Goal: Use online tool/utility: Utilize a website feature to perform a specific function

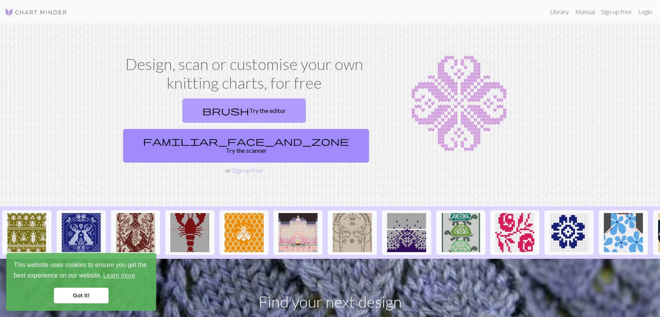
click at [182, 104] on link "brush Try the editor" at bounding box center [243, 110] width 123 height 24
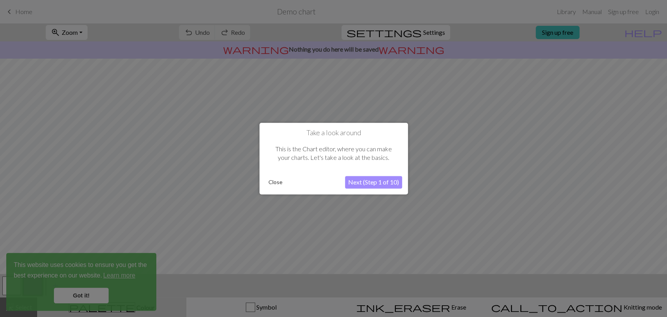
click at [376, 184] on button "Next (Step 1 of 10)" at bounding box center [373, 182] width 57 height 12
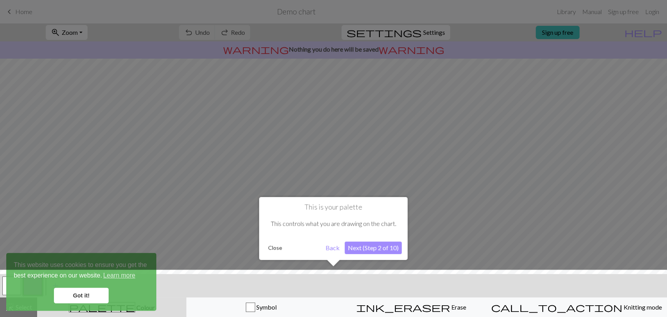
click at [261, 305] on div at bounding box center [333, 294] width 674 height 51
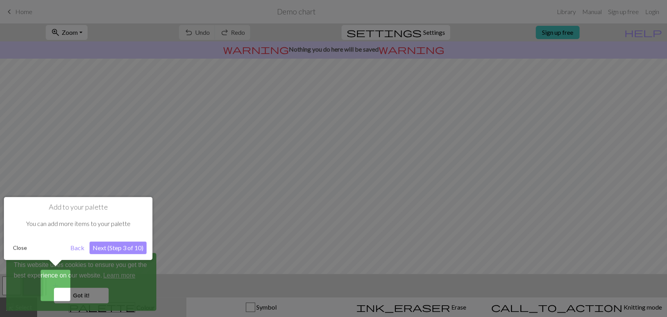
click at [209, 304] on div at bounding box center [333, 158] width 667 height 317
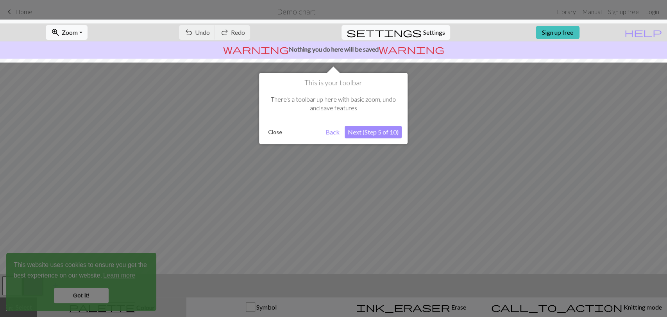
click at [89, 295] on div at bounding box center [333, 158] width 667 height 317
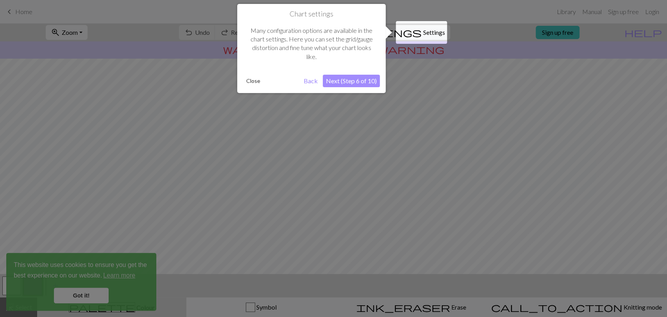
click at [313, 82] on button "Back" at bounding box center [310, 81] width 20 height 12
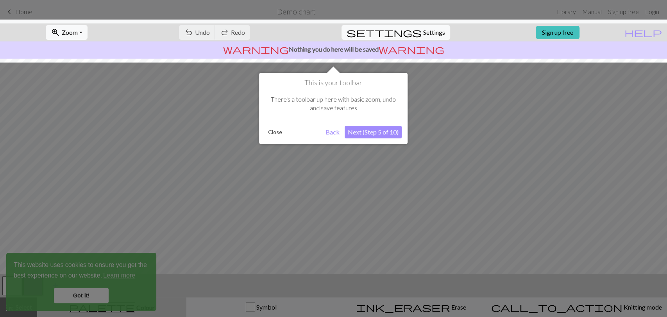
click at [369, 133] on button "Next (Step 5 of 10)" at bounding box center [372, 132] width 57 height 12
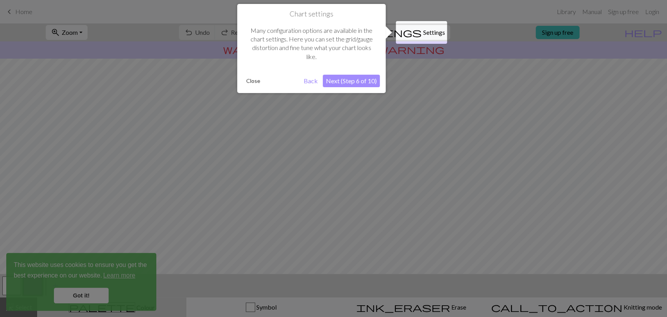
click at [358, 79] on button "Next (Step 6 of 10)" at bounding box center [351, 81] width 57 height 12
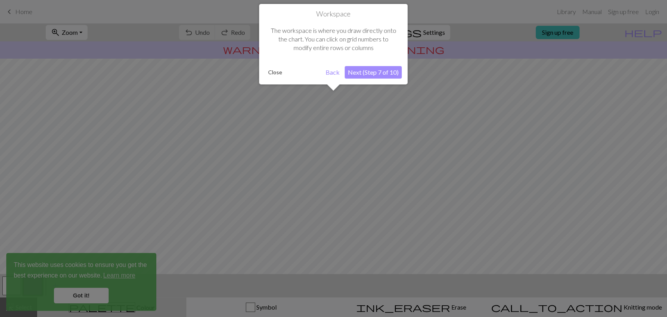
scroll to position [46, 0]
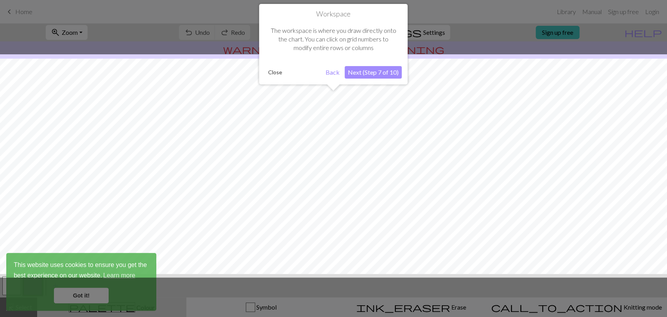
click at [363, 74] on button "Next (Step 7 of 10)" at bounding box center [372, 72] width 57 height 12
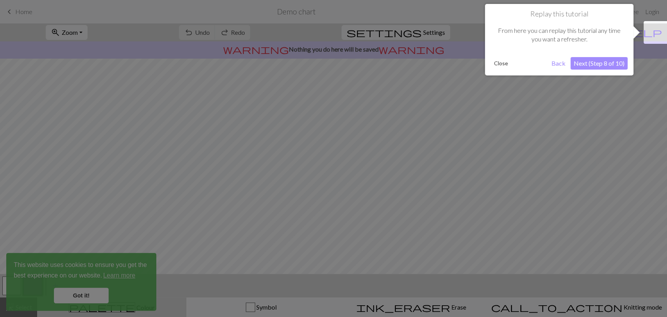
click at [588, 64] on button "Next (Step 8 of 10)" at bounding box center [598, 63] width 57 height 12
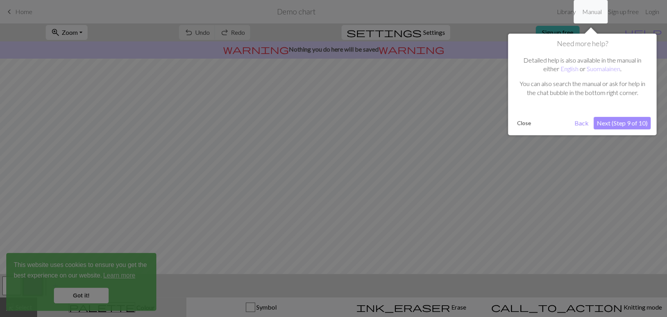
click at [609, 124] on button "Next (Step 9 of 10)" at bounding box center [621, 123] width 57 height 12
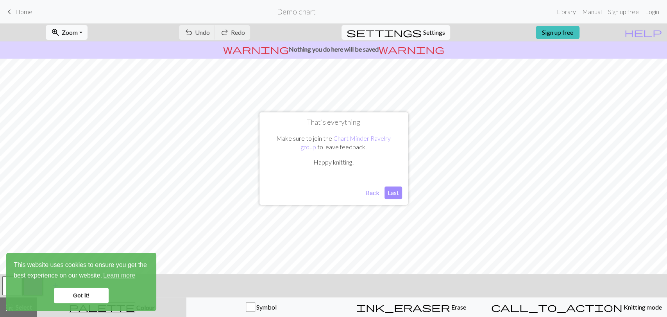
click at [368, 194] on button "Back" at bounding box center [372, 192] width 20 height 12
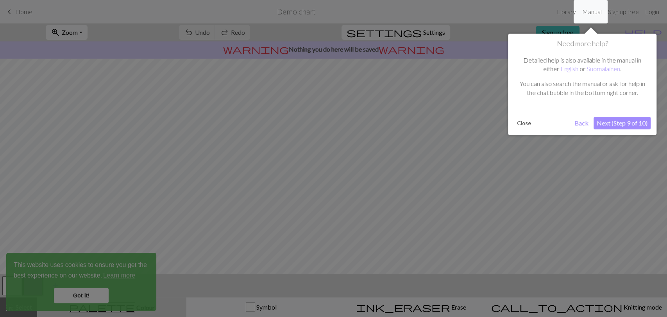
click at [640, 121] on button "Next (Step 9 of 10)" at bounding box center [621, 123] width 57 height 12
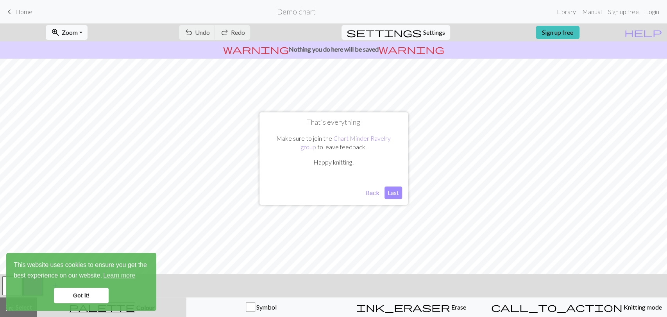
click at [395, 194] on button "Last" at bounding box center [393, 192] width 18 height 12
click at [79, 291] on link "Got it!" at bounding box center [81, 295] width 55 height 16
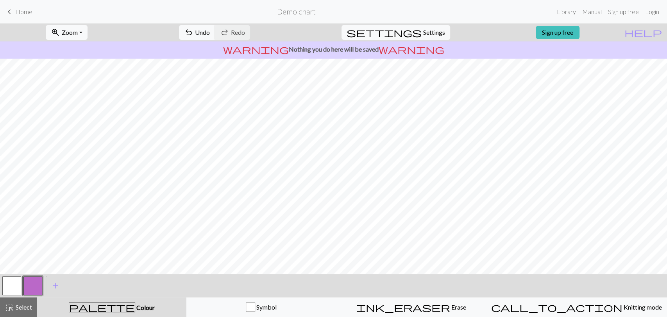
click at [13, 285] on button "button" at bounding box center [11, 285] width 19 height 19
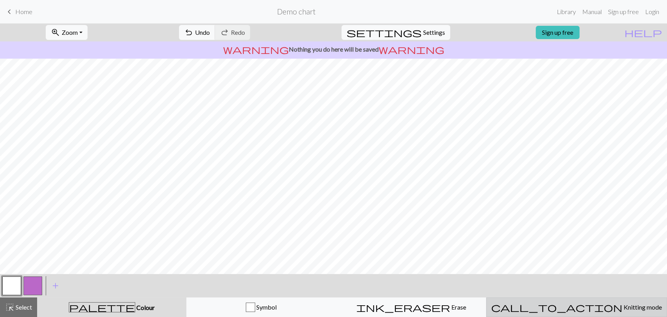
click at [595, 313] on button "call_to_action Knitting mode Knitting mode" at bounding box center [576, 307] width 181 height 20
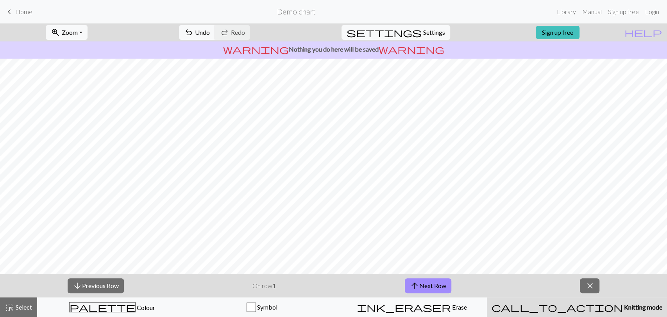
click at [622, 305] on span "Knitting mode" at bounding box center [641, 306] width 39 height 7
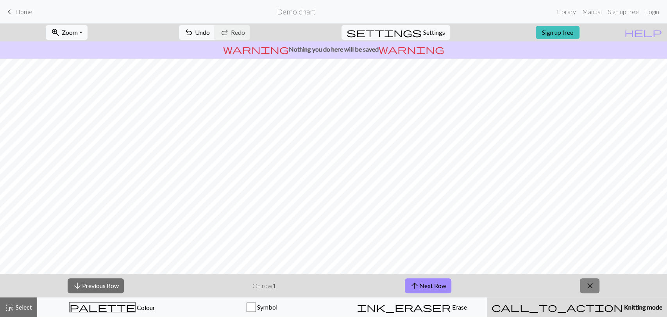
click at [588, 285] on span "close" at bounding box center [589, 285] width 9 height 11
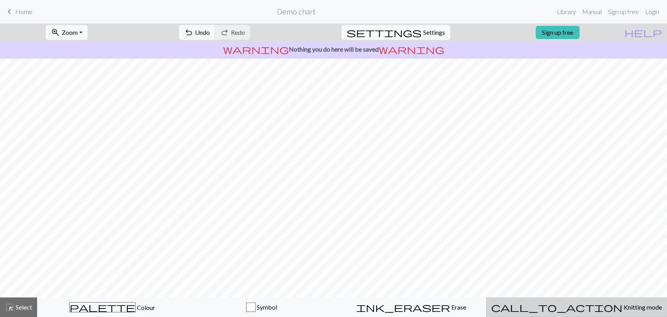
click at [622, 310] on span "Knitting mode" at bounding box center [641, 306] width 39 height 7
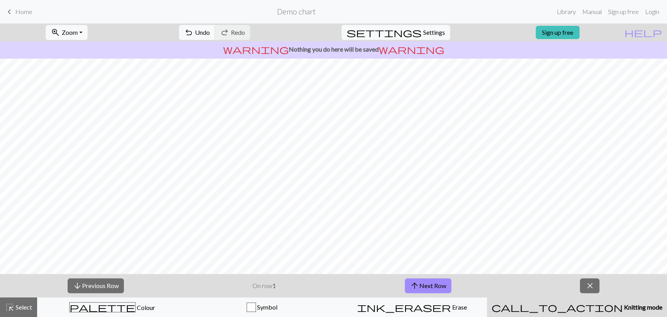
click at [622, 310] on span "Knitting mode" at bounding box center [641, 306] width 39 height 7
click at [412, 25] on button "settings Settings" at bounding box center [395, 32] width 109 height 15
select select "aran"
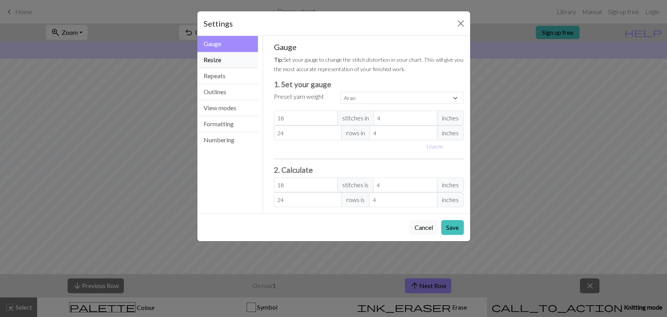
click at [222, 62] on button "Resize" at bounding box center [227, 60] width 61 height 16
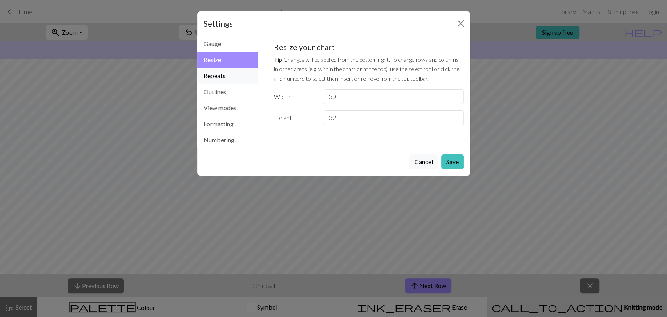
click at [219, 75] on button "Repeats" at bounding box center [227, 76] width 61 height 16
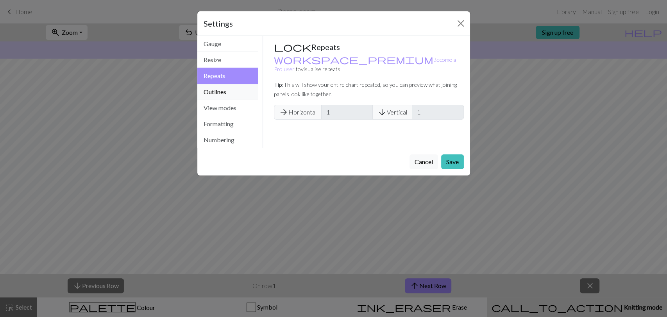
click at [217, 91] on button "Outlines" at bounding box center [227, 92] width 61 height 16
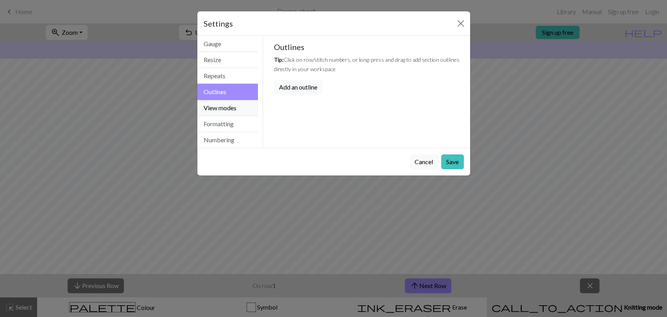
click at [216, 107] on button "View modes" at bounding box center [227, 108] width 61 height 16
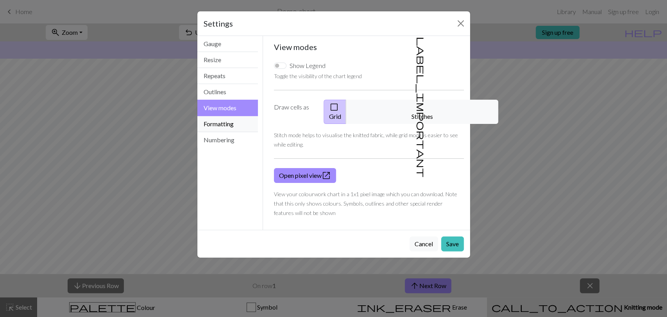
click at [216, 120] on button "Formatting" at bounding box center [227, 124] width 61 height 16
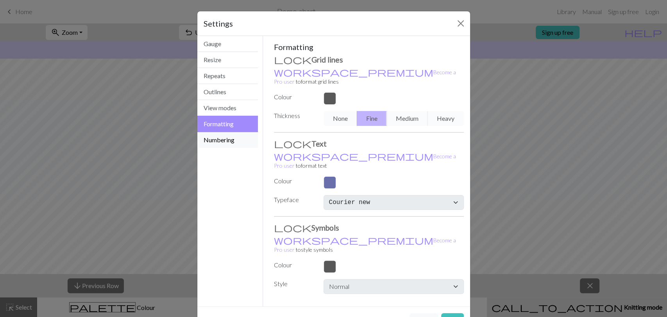
click at [213, 144] on button "Numbering" at bounding box center [227, 140] width 61 height 16
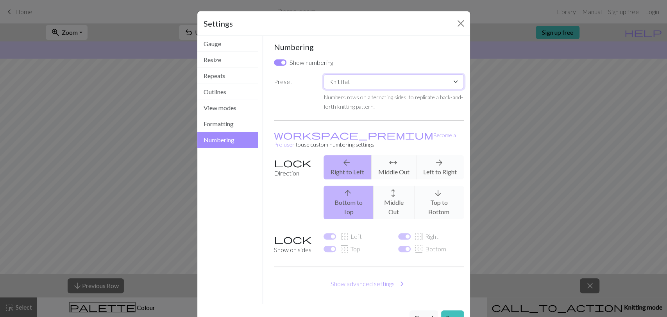
click at [395, 82] on select "Custom Knit flat Knit in the round Lace knitting Cross stitch" at bounding box center [393, 81] width 140 height 15
click at [454, 21] on button "Close" at bounding box center [460, 23] width 12 height 12
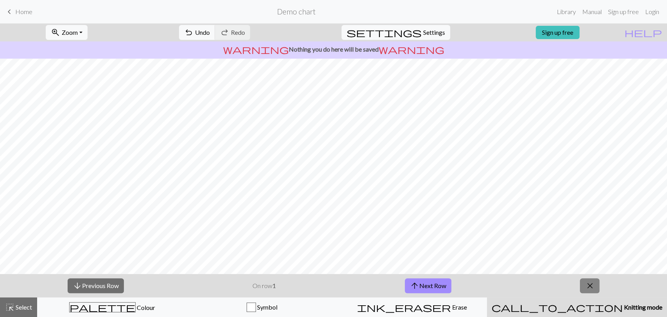
click at [586, 285] on span "close" at bounding box center [589, 285] width 9 height 11
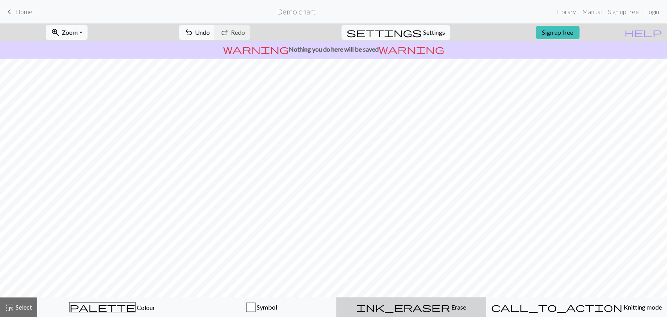
click at [433, 298] on button "ink_eraser Erase Erase" at bounding box center [411, 307] width 150 height 20
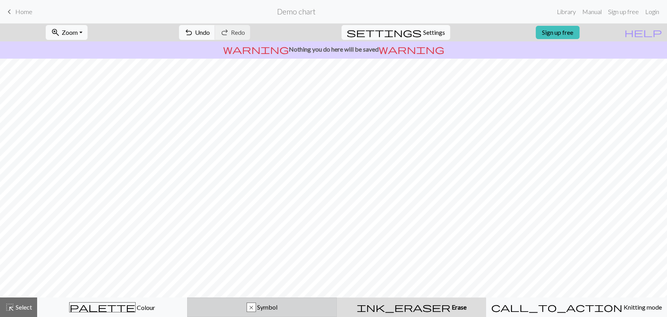
click at [255, 308] on div "x" at bounding box center [251, 307] width 9 height 9
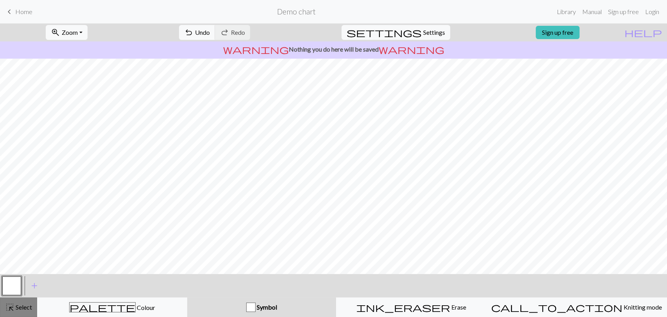
click at [17, 312] on button "highlight_alt Select Select" at bounding box center [18, 307] width 37 height 20
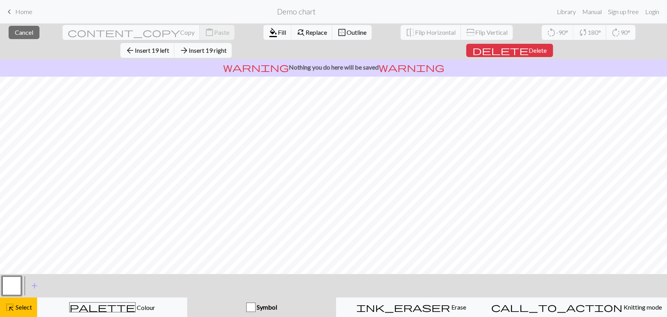
click at [9, 284] on button "button" at bounding box center [11, 285] width 19 height 19
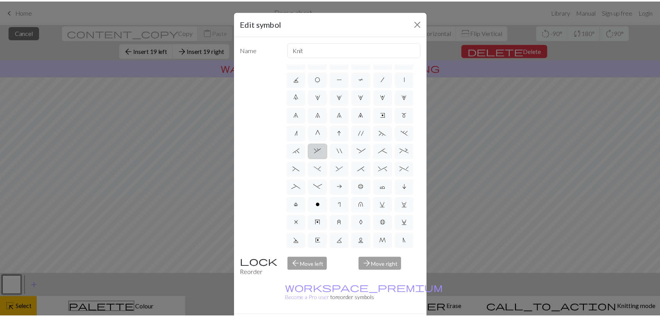
scroll to position [0, 0]
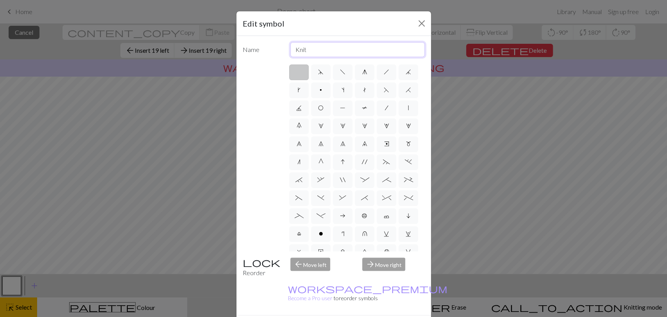
click at [316, 52] on input "Knit" at bounding box center [357, 49] width 134 height 15
click at [420, 22] on button "Close" at bounding box center [421, 23] width 12 height 12
